Goal: Task Accomplishment & Management: Manage account settings

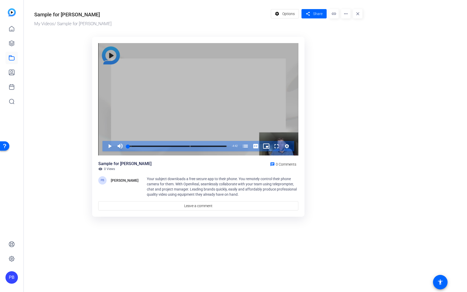
drag, startPoint x: 0, startPoint y: 0, endPoint x: 246, endPoint y: 111, distance: 270.3
click at [237, 194] on div "Your subject downloads a free secure app to their phone. You remotely control t…" at bounding box center [223, 186] width 152 height 21
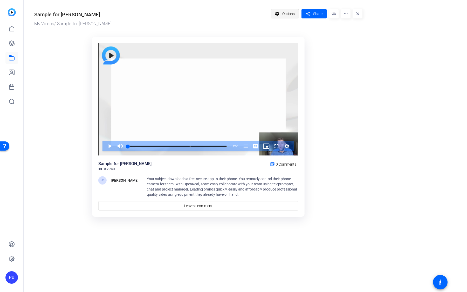
click at [288, 16] on span "Options" at bounding box center [288, 14] width 12 height 10
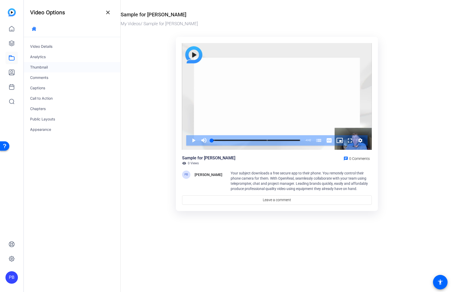
click at [49, 66] on div "Thumbnail" at bounding box center [72, 67] width 97 height 10
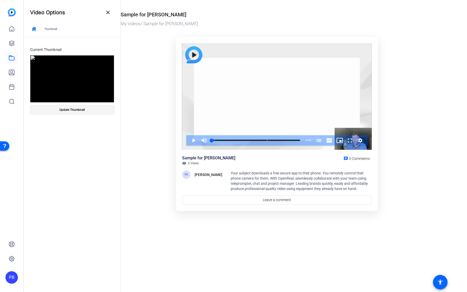
click at [89, 110] on span at bounding box center [72, 110] width 84 height 12
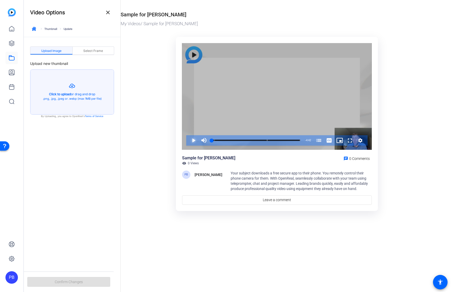
click at [189, 142] on span "Video Player" at bounding box center [189, 140] width 0 height 10
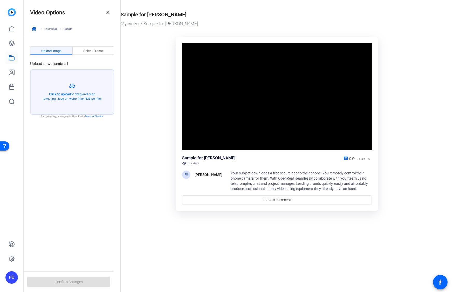
click at [194, 141] on video "Video Player" at bounding box center [277, 96] width 190 height 107
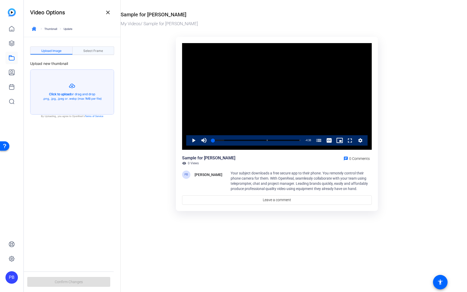
click at [91, 53] on span "Select Frame" at bounding box center [93, 51] width 20 height 8
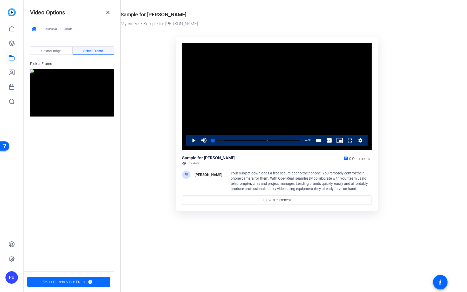
click at [75, 281] on span "Select Current Video Frame" at bounding box center [65, 282] width 44 height 10
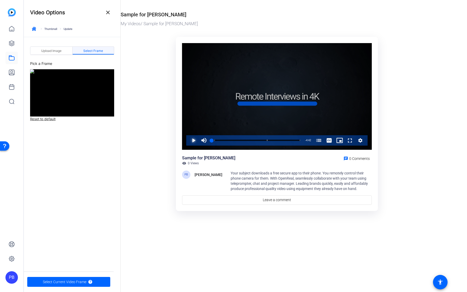
click at [189, 140] on span "Video Player" at bounding box center [189, 140] width 0 height 10
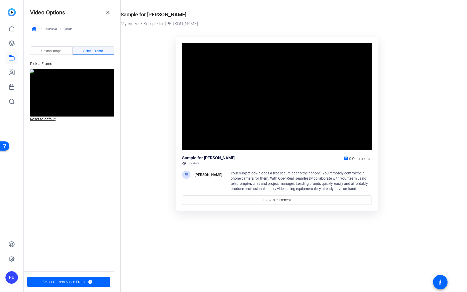
click at [194, 140] on video "Video Player" at bounding box center [277, 96] width 190 height 107
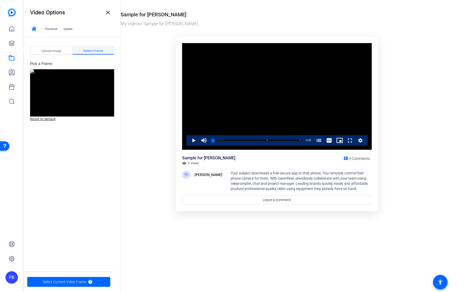
click at [33, 30] on icon "button" at bounding box center [34, 29] width 4 height 4
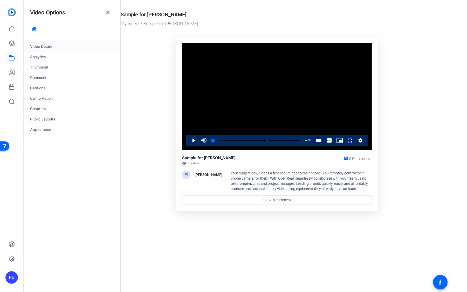
click at [59, 49] on div "Video Details" at bounding box center [72, 46] width 97 height 10
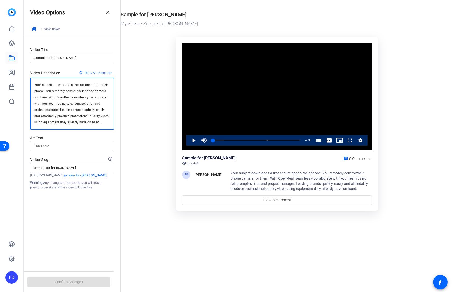
drag, startPoint x: 105, startPoint y: 122, endPoint x: 25, endPoint y: 81, distance: 89.4
click at [25, 81] on form "Video Title Sample for [PERSON_NAME] Video Description replay Retry AI descript…" at bounding box center [72, 113] width 97 height 153
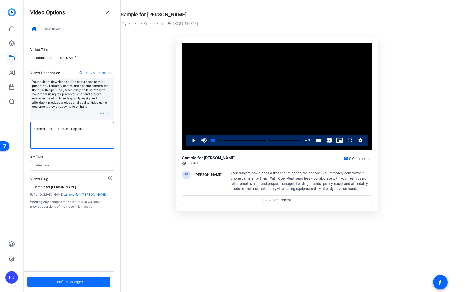
type textarea "Capabilities in OpenReel Capture"
click at [59, 285] on span "Confirm Changes" at bounding box center [69, 282] width 28 height 10
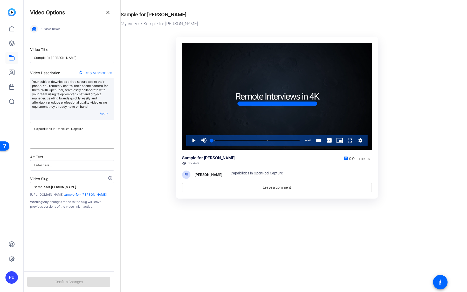
click at [35, 29] on icon "button" at bounding box center [34, 29] width 4 height 4
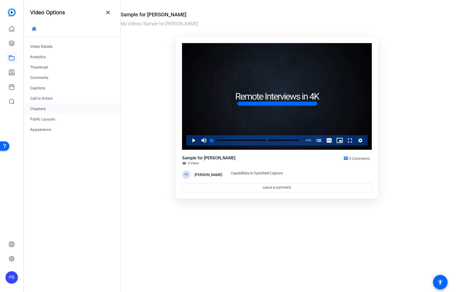
click at [57, 107] on div "Chapters" at bounding box center [72, 109] width 97 height 10
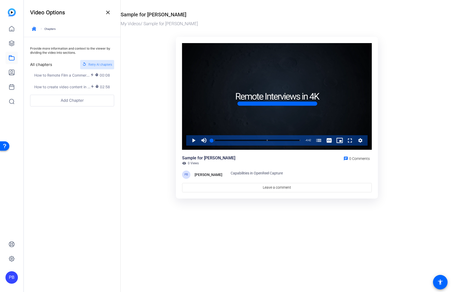
click at [101, 65] on span "Retry AI chapters" at bounding box center [101, 64] width 24 height 7
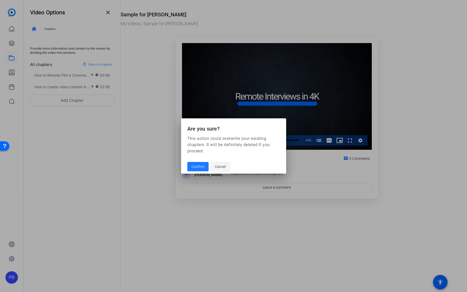
click at [216, 166] on span "Cancel" at bounding box center [220, 167] width 11 height 10
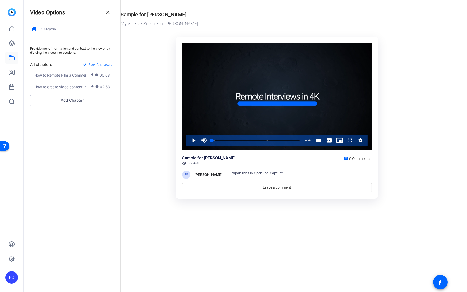
click at [78, 103] on button "Add Chapter" at bounding box center [72, 101] width 84 height 12
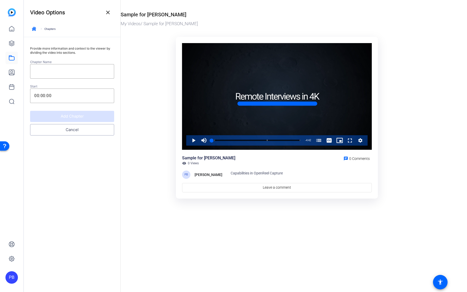
click at [82, 130] on button "Cancel" at bounding box center [72, 130] width 84 height 12
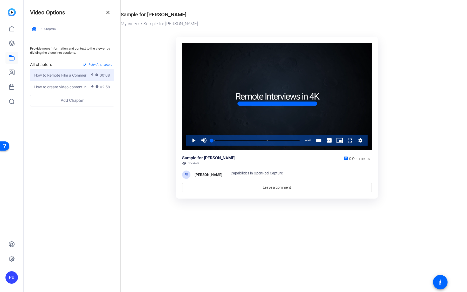
click at [105, 75] on span "00:08" at bounding box center [105, 74] width 10 height 5
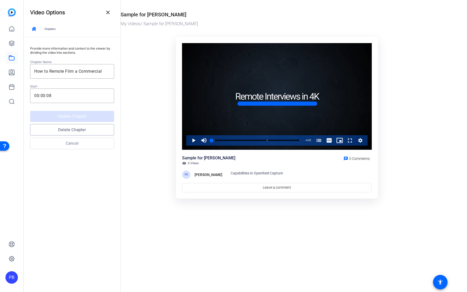
click at [78, 131] on button "Delete Chapter" at bounding box center [72, 130] width 84 height 12
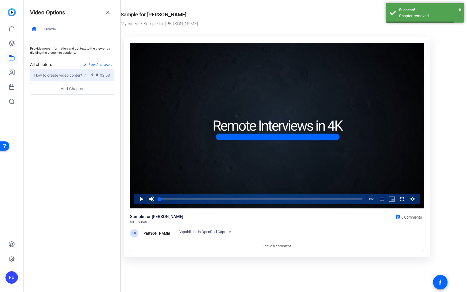
click at [98, 76] on mat-icon "timer" at bounding box center [97, 75] width 5 height 5
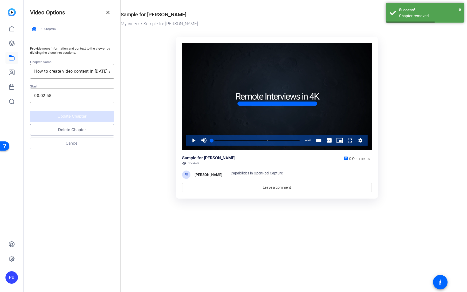
click at [83, 128] on button "Delete Chapter" at bounding box center [72, 130] width 84 height 12
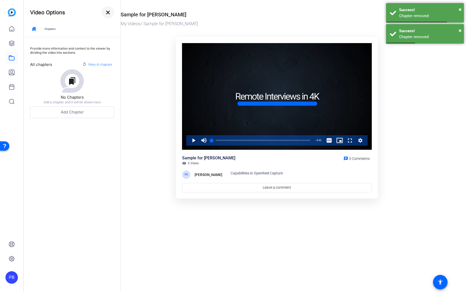
click at [106, 15] on mat-icon "close" at bounding box center [108, 12] width 6 height 6
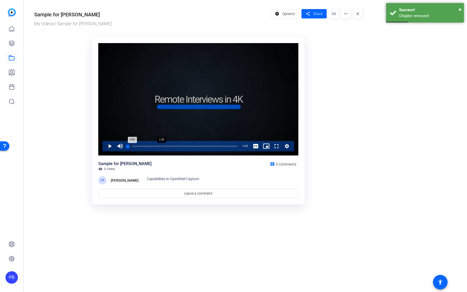
click at [162, 147] on div "1:26" at bounding box center [162, 146] width 0 height 1
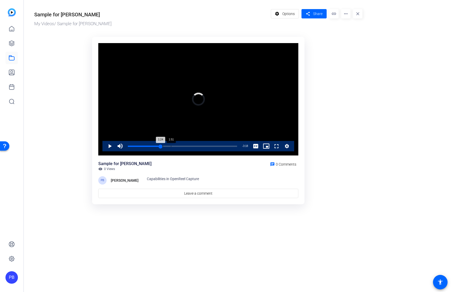
drag, startPoint x: 160, startPoint y: 147, endPoint x: 176, endPoint y: 147, distance: 15.8
click at [176, 147] on div "Loaded : 32.25% 1:51 1:24" at bounding box center [182, 146] width 109 height 1
click at [183, 146] on div "2:21" at bounding box center [183, 146] width 0 height 1
click at [190, 146] on div "2:39" at bounding box center [190, 146] width 0 height 1
click at [193, 146] on div "Loaded : 60.55% 2:48 2:39" at bounding box center [182, 146] width 109 height 1
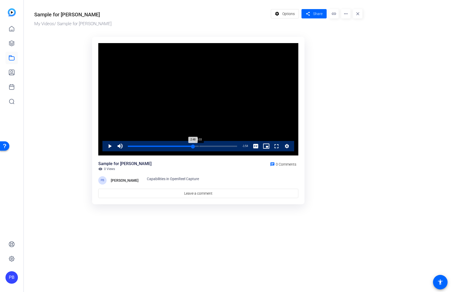
click at [199, 146] on div "3:03" at bounding box center [199, 146] width 0 height 1
click at [208, 146] on div "3:26" at bounding box center [208, 146] width 0 height 1
click at [212, 146] on div "3:36" at bounding box center [212, 146] width 0 height 1
click at [219, 145] on div "Loaded : 78.10% 3:52 3:36" at bounding box center [182, 146] width 115 height 10
click at [228, 145] on div "Loaded : 0.00% 4:18 3:54" at bounding box center [182, 146] width 115 height 10
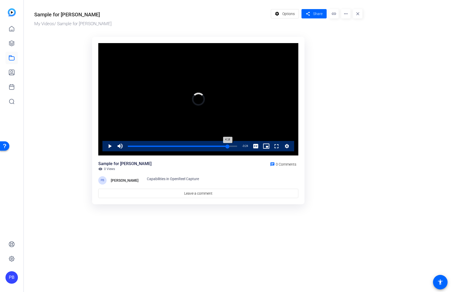
click at [234, 145] on div "Loaded : 0.00% 4:19 4:18" at bounding box center [182, 146] width 115 height 10
click at [315, 15] on span "Share" at bounding box center [317, 13] width 9 height 5
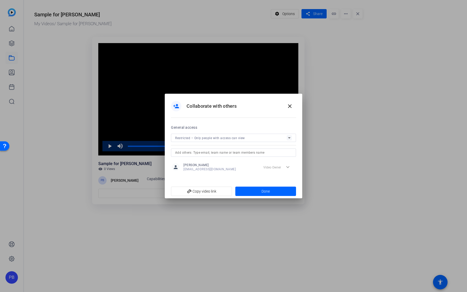
click at [237, 139] on span "Restricted – Only people with access can view" at bounding box center [210, 138] width 70 height 4
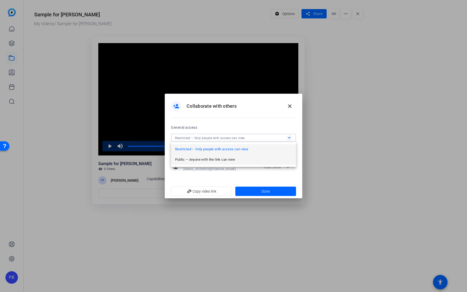
click at [220, 159] on span "Public – Anyone with the link can view" at bounding box center [205, 160] width 60 height 6
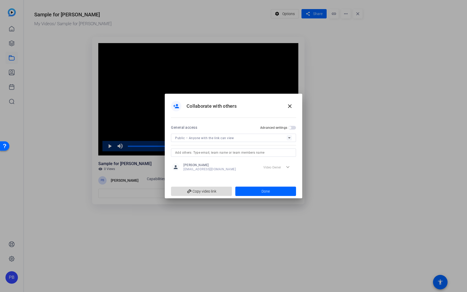
click at [213, 193] on span "add_link Copy video link" at bounding box center [201, 191] width 53 height 10
click at [261, 189] on span at bounding box center [266, 191] width 61 height 12
